Goal: Task Accomplishment & Management: Use online tool/utility

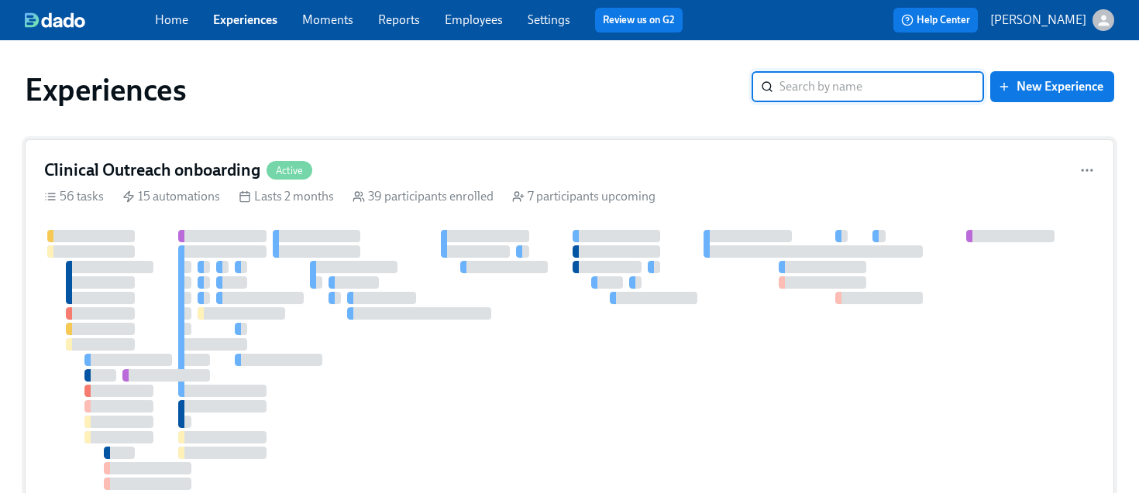
click at [188, 163] on h4 "Clinical Outreach onboarding" at bounding box center [152, 170] width 216 height 23
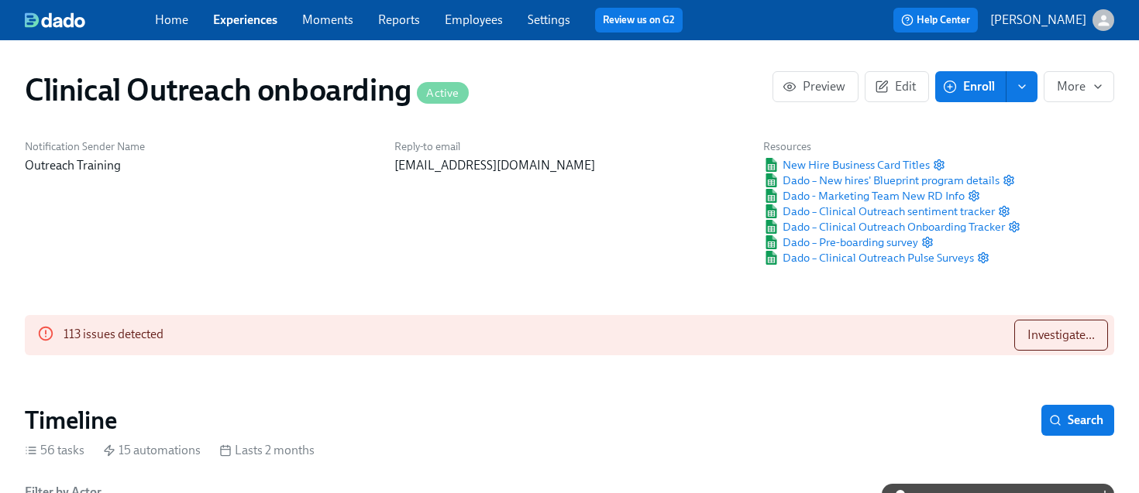
scroll to position [0, 6603]
click at [1035, 335] on span "Investigate..." at bounding box center [1060, 335] width 67 height 15
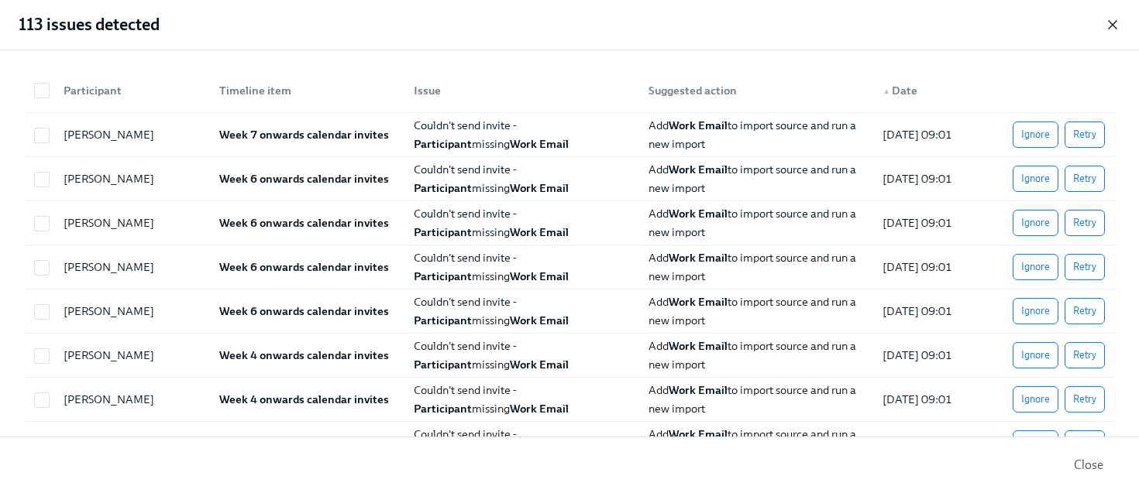
click at [1112, 21] on icon "button" at bounding box center [1112, 24] width 15 height 15
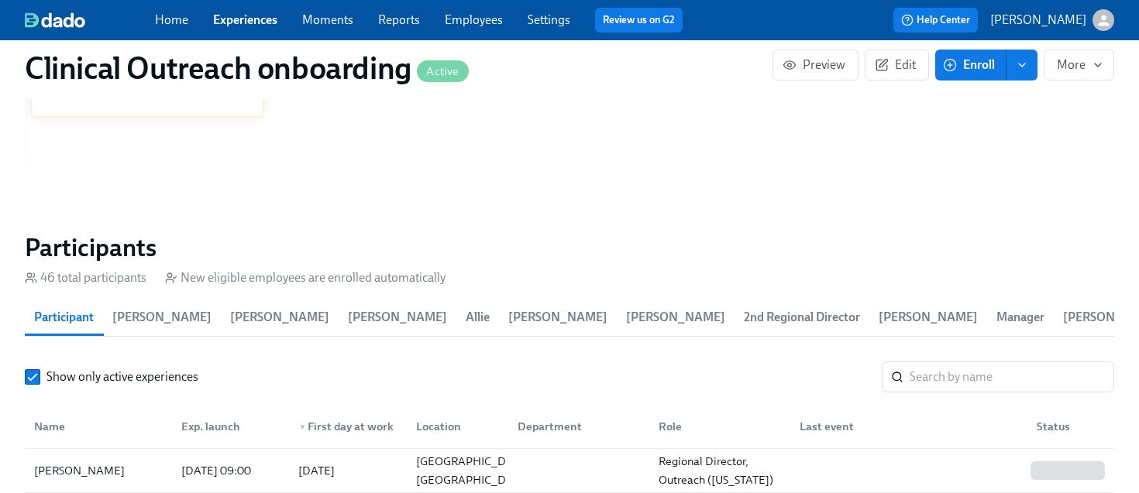
scroll to position [2061, 0]
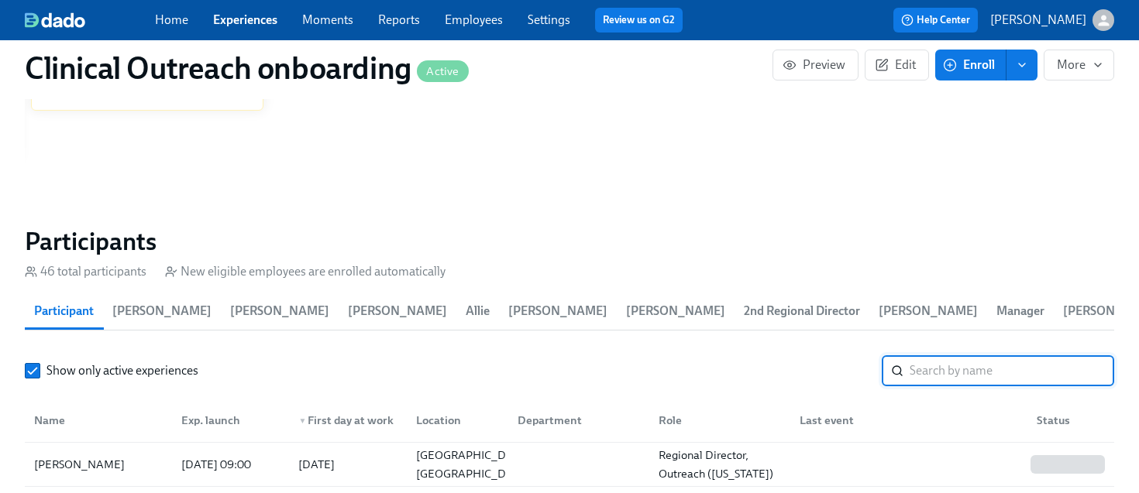
click at [974, 373] on input "search" at bounding box center [1011, 371] width 204 height 31
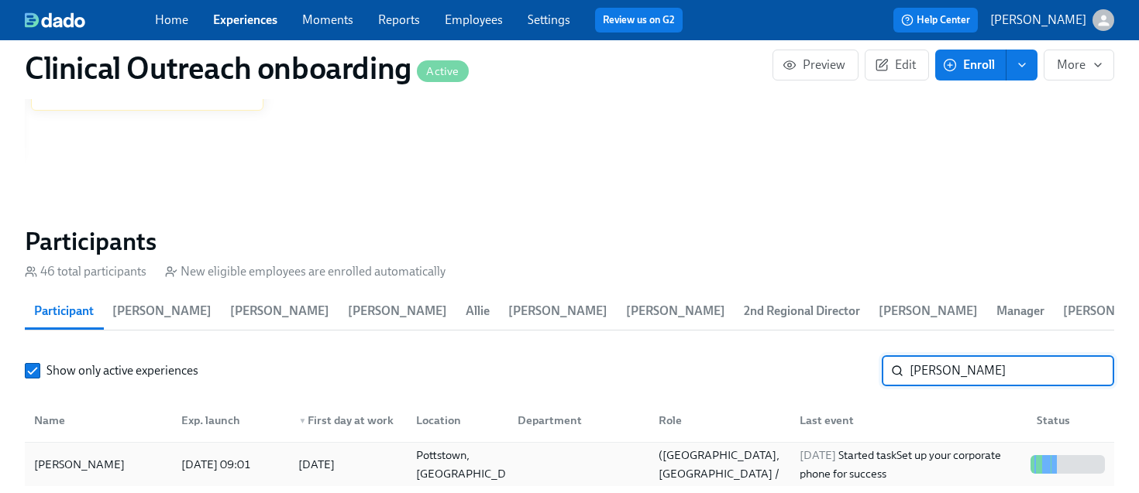
type input "[PERSON_NAME]"
click at [127, 461] on div "[PERSON_NAME]" at bounding box center [79, 464] width 103 height 19
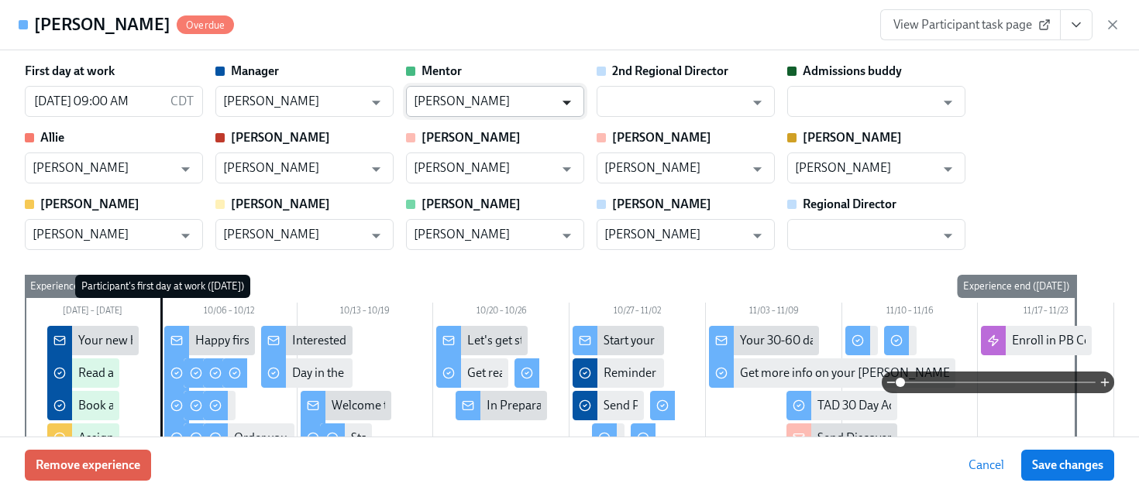
click at [564, 100] on icon "Open" at bounding box center [566, 102] width 21 height 21
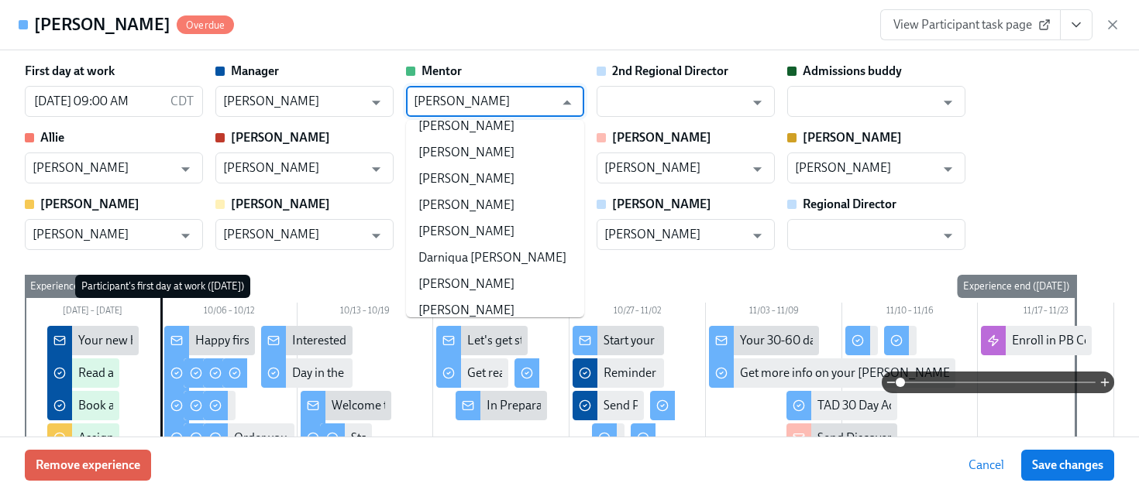
scroll to position [111827, 0]
click at [483, 94] on input "[PERSON_NAME]" at bounding box center [484, 101] width 140 height 31
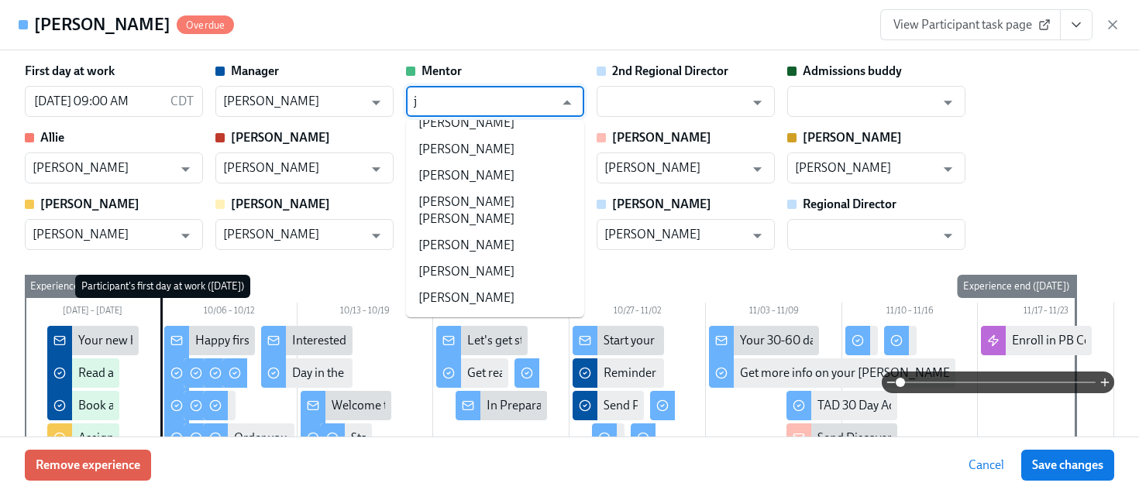
scroll to position [0, 0]
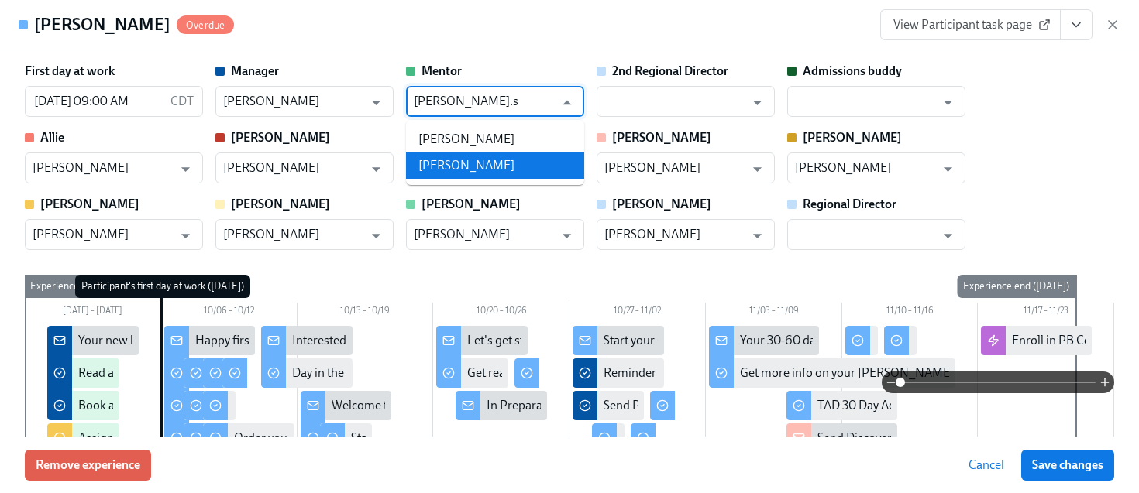
click at [463, 164] on li "[PERSON_NAME]" at bounding box center [495, 166] width 178 height 26
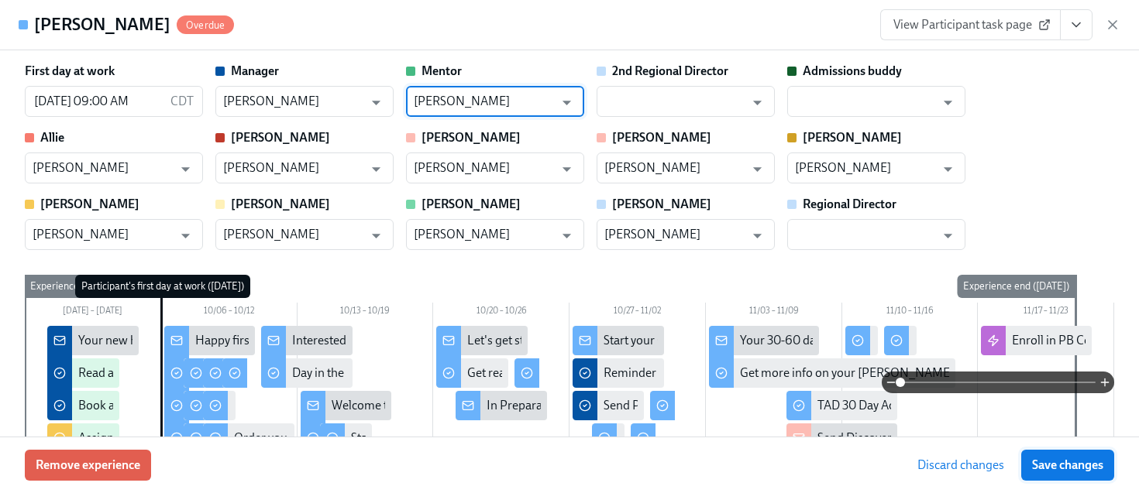
type input "[PERSON_NAME]"
click at [1056, 471] on span "Save changes" at bounding box center [1067, 465] width 71 height 15
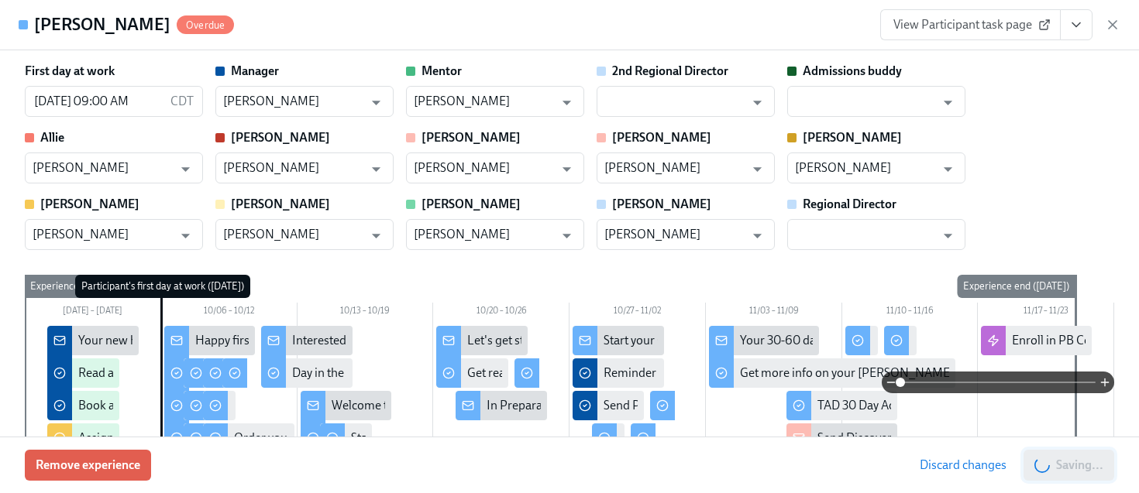
type input "[PERSON_NAME]"
